Goal: Communication & Community: Answer question/provide support

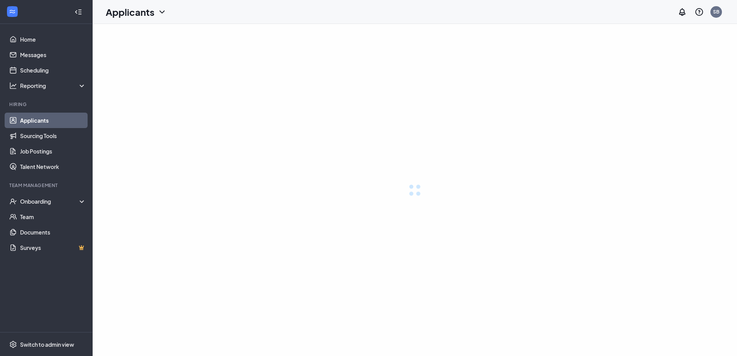
drag, startPoint x: 0, startPoint y: 0, endPoint x: 459, endPoint y: 207, distance: 503.6
click at [459, 207] on div at bounding box center [415, 190] width 645 height 332
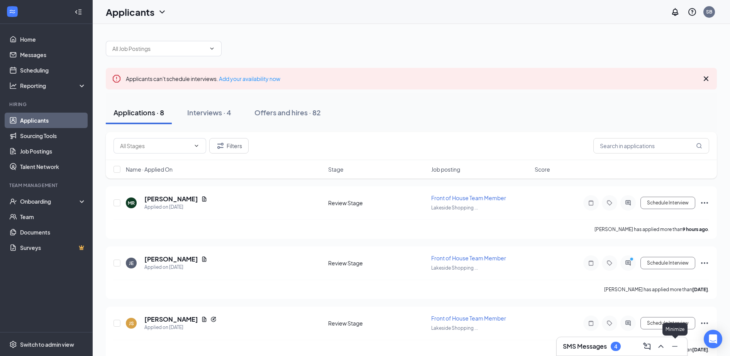
click at [671, 350] on icon "Minimize" at bounding box center [674, 346] width 9 height 9
click at [716, 316] on icon "ChatActive" at bounding box center [713, 313] width 8 height 8
click at [664, 349] on icon "ChevronUp" at bounding box center [660, 346] width 9 height 9
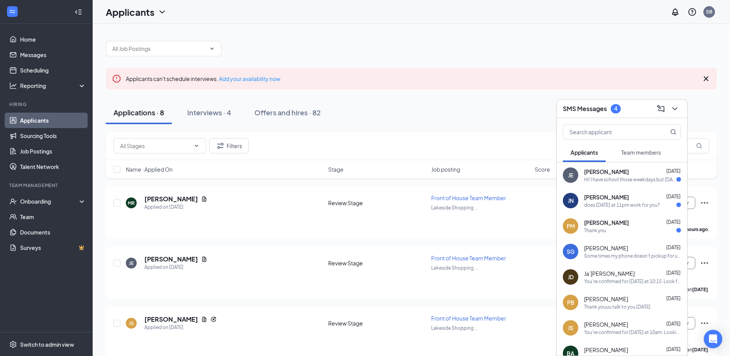
click at [604, 181] on div "Hi! I have school those weekdays but Saturday definitely works for me!" at bounding box center [630, 179] width 92 height 7
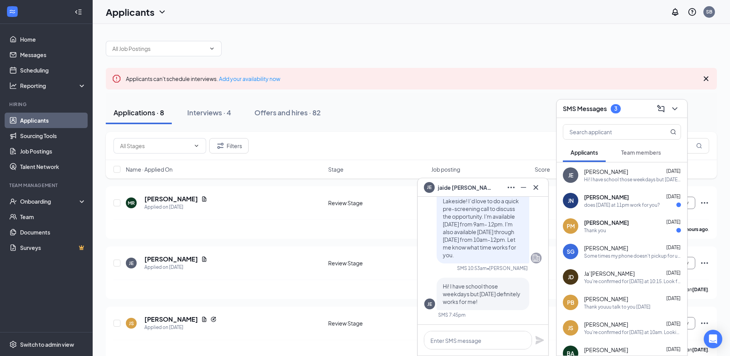
click at [606, 206] on div "does saturday at 11pm work for you?" at bounding box center [622, 205] width 76 height 7
click at [608, 235] on div "PM Paul Mallery Sep 15 Thank you" at bounding box center [622, 225] width 130 height 25
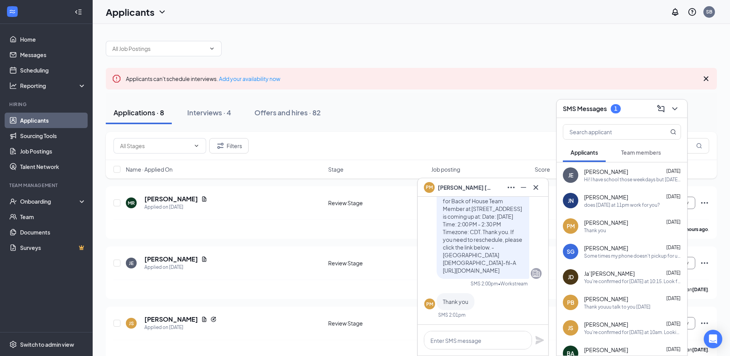
click at [624, 198] on div "jamaya neely Sep 15" at bounding box center [632, 197] width 97 height 8
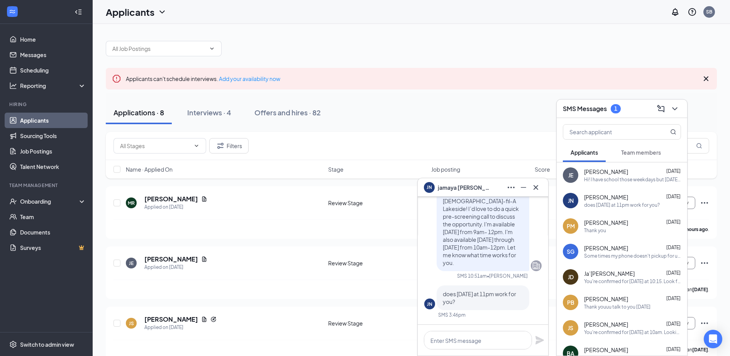
drag, startPoint x: 663, startPoint y: 175, endPoint x: 657, endPoint y: 181, distance: 7.9
click at [657, 181] on div "Hi! I have school those weekdays but Saturday definitely works for me!" at bounding box center [632, 179] width 97 height 7
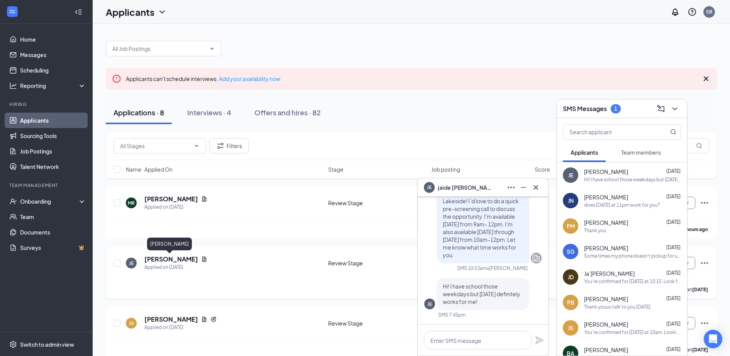
click at [174, 259] on h5 "[PERSON_NAME]" at bounding box center [171, 259] width 54 height 8
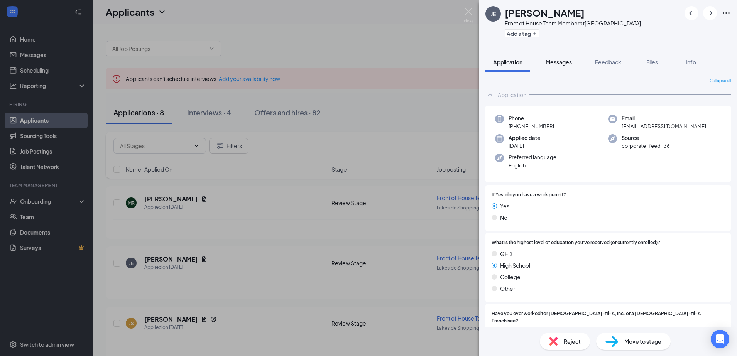
click at [554, 64] on span "Messages" at bounding box center [559, 62] width 26 height 7
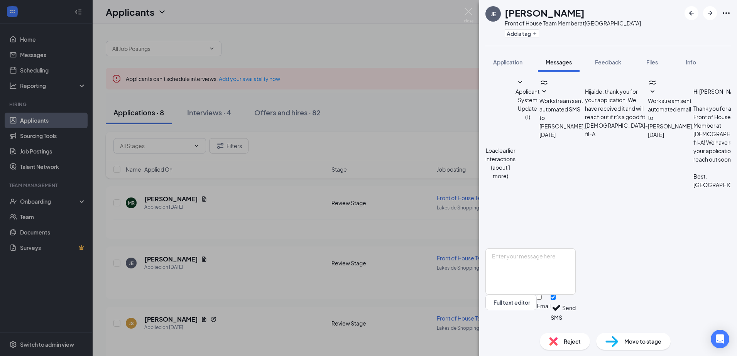
scroll to position [223, 0]
click at [535, 284] on textarea at bounding box center [531, 272] width 90 height 46
type textarea "You're confirmed for this Saturday at 10:30. Looking forward to speaking with y…"
click at [576, 312] on button "Send" at bounding box center [569, 308] width 14 height 27
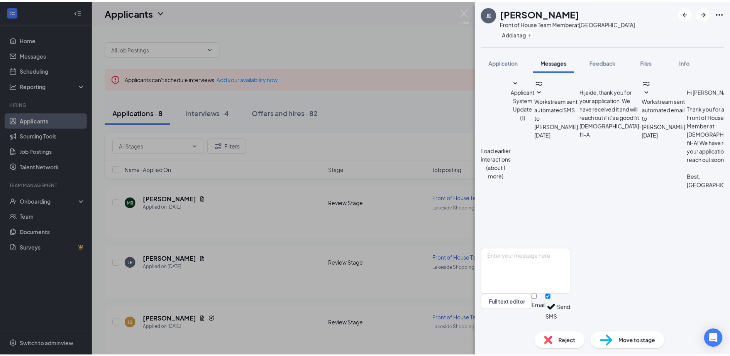
scroll to position [281, 0]
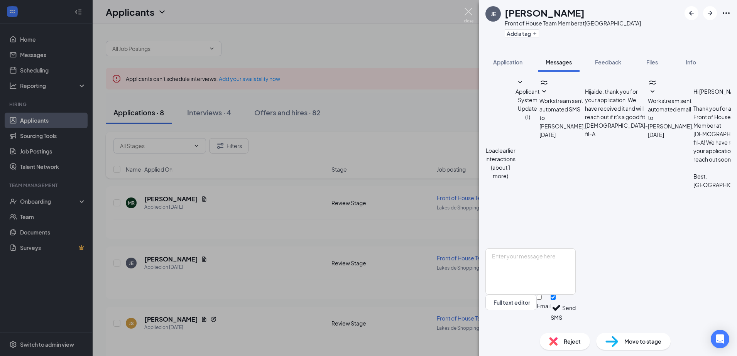
click at [467, 15] on img at bounding box center [469, 15] width 10 height 15
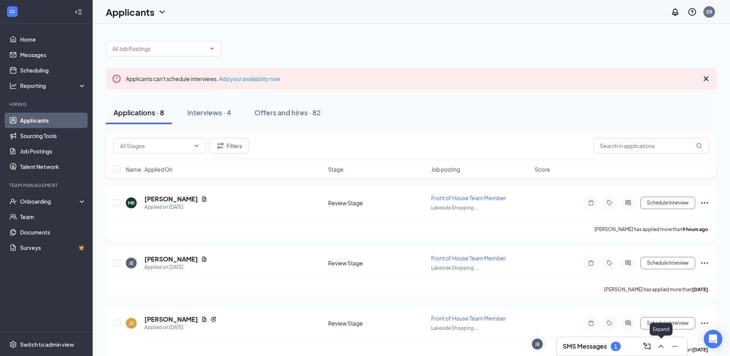
click at [663, 349] on icon "ChevronUp" at bounding box center [660, 346] width 9 height 9
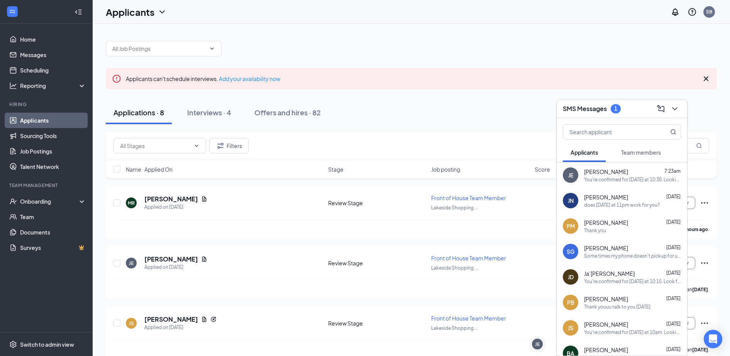
click at [623, 202] on div "does saturday at 11pm work for you?" at bounding box center [622, 205] width 76 height 7
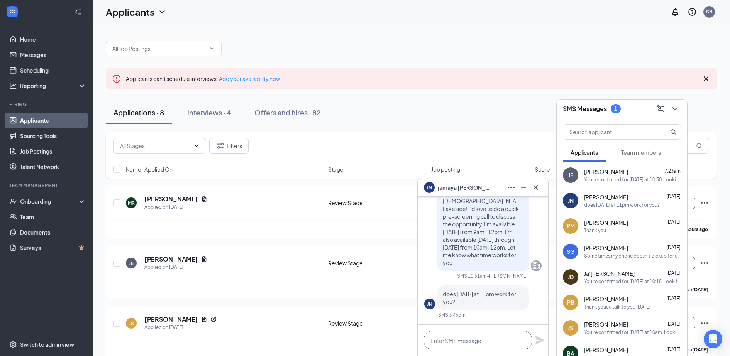
click at [479, 341] on textarea at bounding box center [478, 340] width 108 height 19
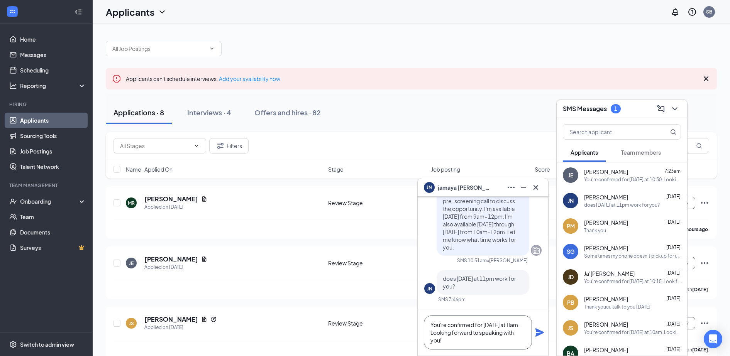
type textarea "You're confirmed for this Saturday at 11am. Looking forward to speaking with yo…"
click at [539, 332] on icon "Plane" at bounding box center [539, 332] width 8 height 8
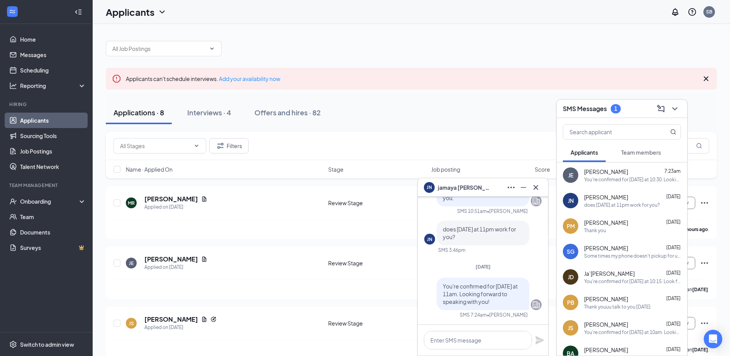
scroll to position [0, 0]
click at [526, 187] on icon "Minimize" at bounding box center [523, 187] width 9 height 9
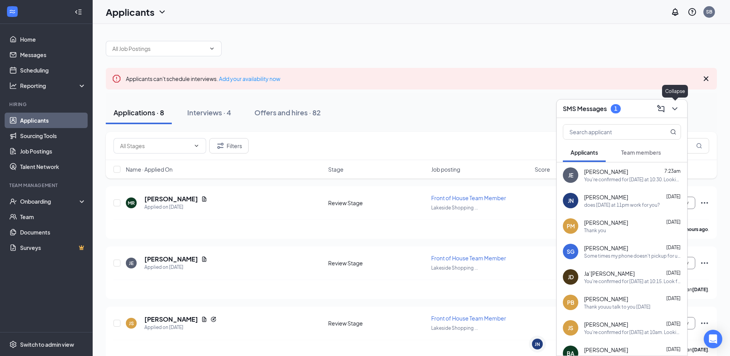
click at [677, 108] on icon "ChevronDown" at bounding box center [674, 108] width 9 height 9
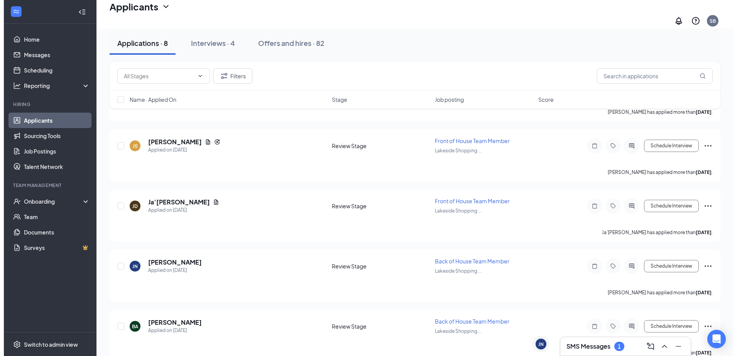
scroll to position [187, 0]
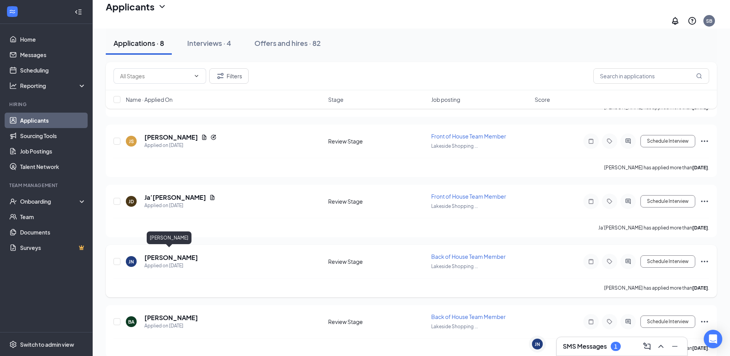
click at [170, 254] on h5 "[PERSON_NAME]" at bounding box center [171, 258] width 54 height 8
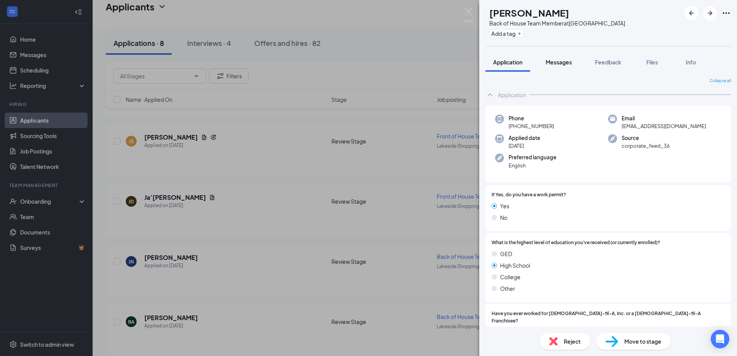
drag, startPoint x: 569, startPoint y: 63, endPoint x: 564, endPoint y: 64, distance: 5.4
click at [564, 64] on span "Messages" at bounding box center [559, 62] width 26 height 7
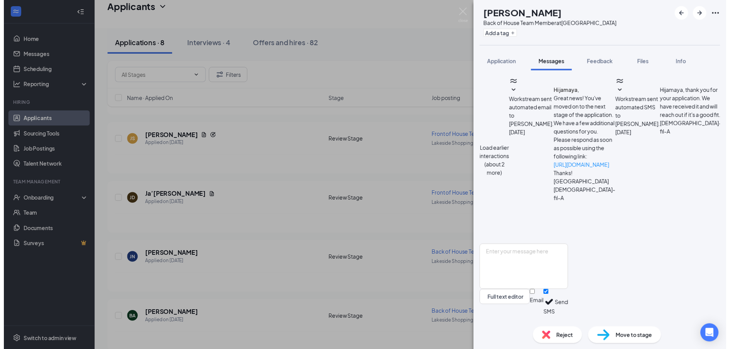
scroll to position [235, 0]
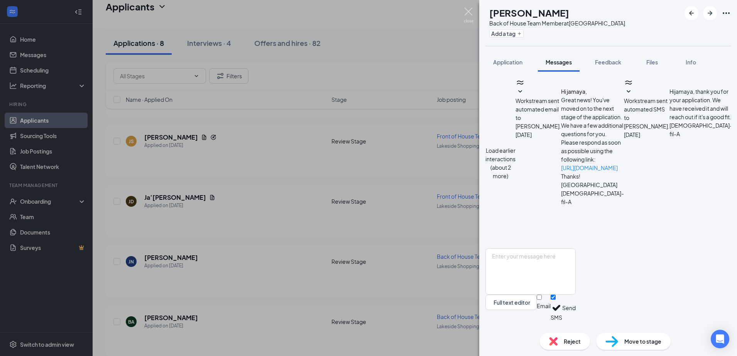
click at [473, 20] on img at bounding box center [469, 15] width 10 height 15
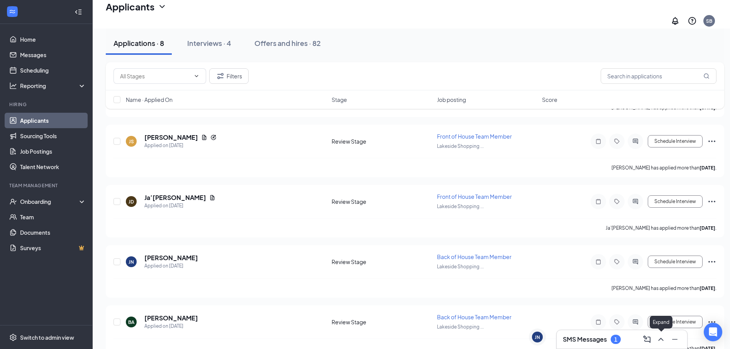
click at [660, 341] on icon "ChevronUp" at bounding box center [660, 339] width 9 height 9
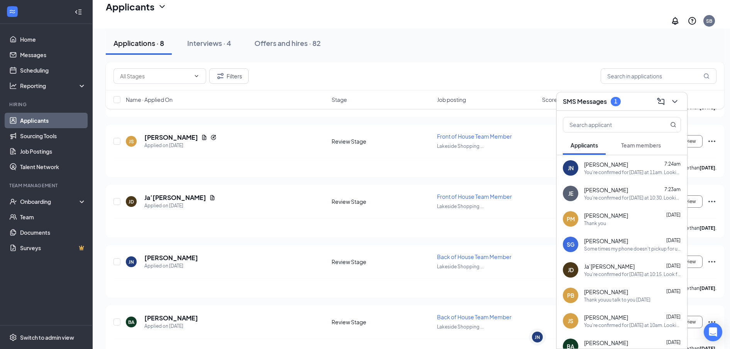
click at [648, 144] on span "Team members" at bounding box center [641, 145] width 40 height 7
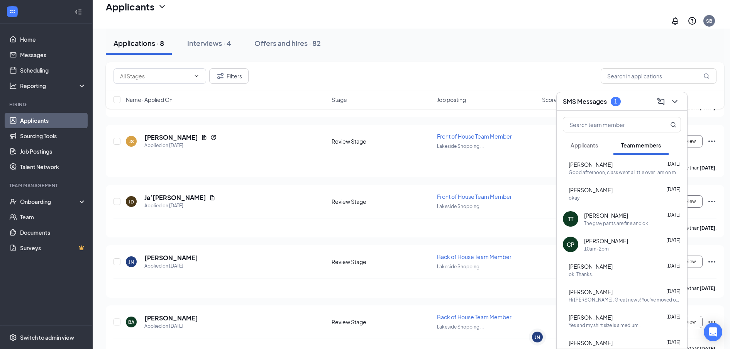
click at [577, 149] on button "Applicants" at bounding box center [584, 144] width 43 height 19
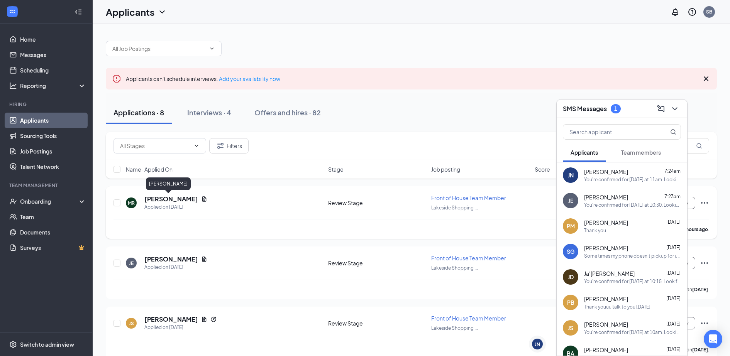
click at [155, 197] on h5 "Mila Reyes" at bounding box center [171, 199] width 54 height 8
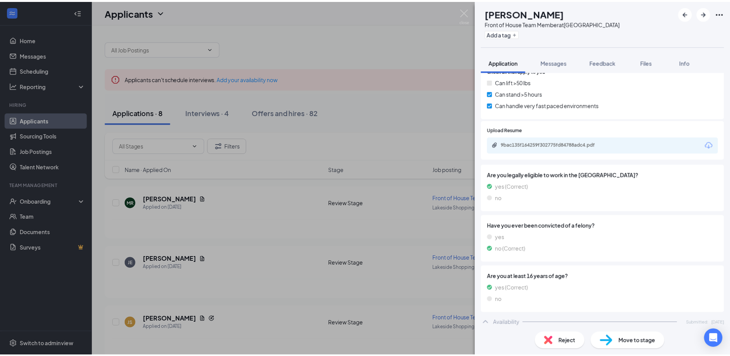
scroll to position [655, 0]
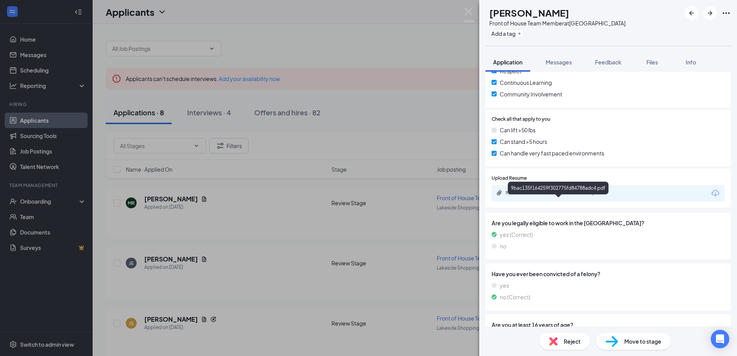
click at [575, 196] on div "9bac135f164259f302775fd84788adc4.pdf" at bounding box center [560, 193] width 108 height 6
click at [469, 14] on img at bounding box center [469, 15] width 10 height 15
